Goal: Task Accomplishment & Management: Manage account settings

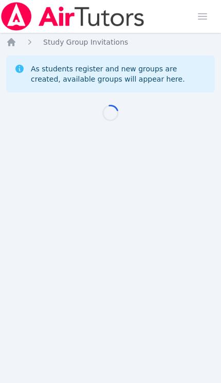
click at [16, 3] on img at bounding box center [72, 16] width 145 height 29
